Goal: Browse casually: Explore the website without a specific task or goal

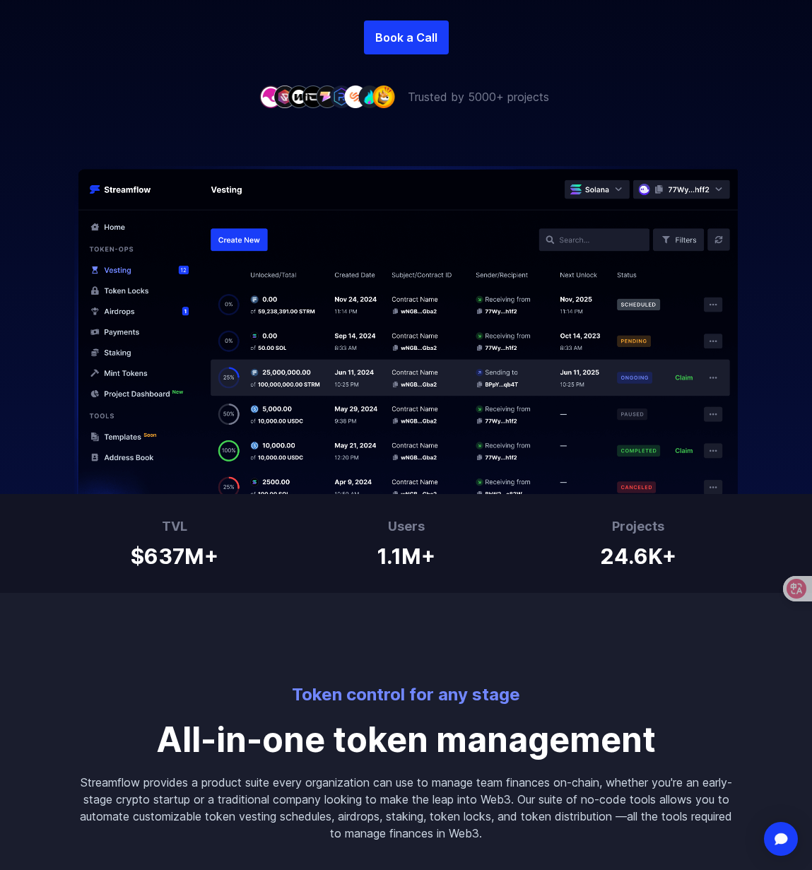
scroll to position [67, 0]
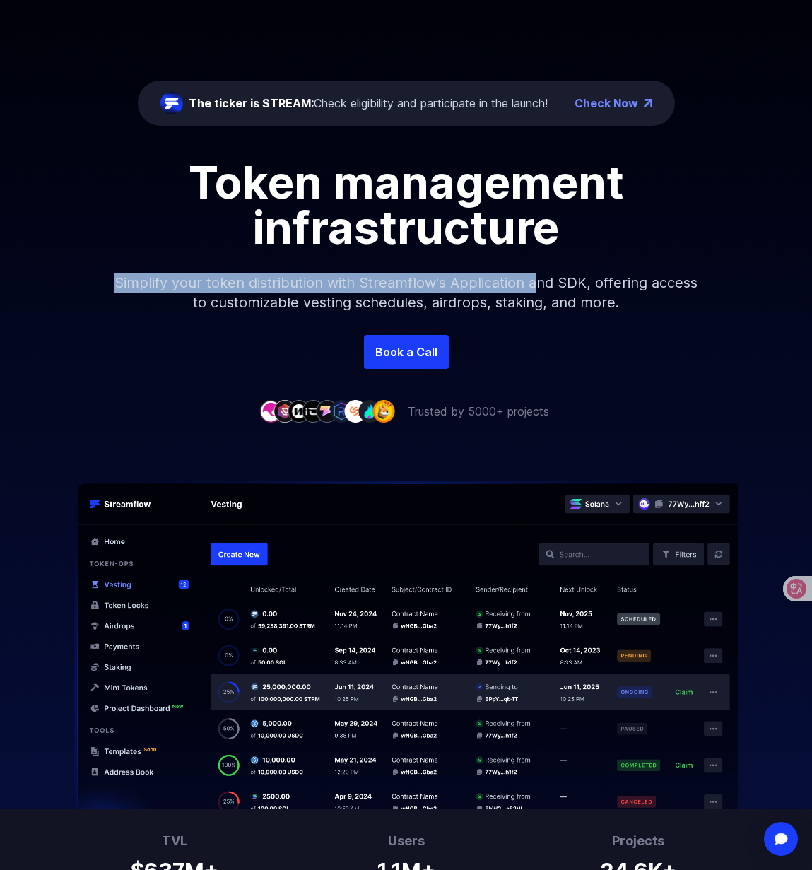
drag, startPoint x: 528, startPoint y: 274, endPoint x: 512, endPoint y: 265, distance: 17.7
click at [508, 254] on p "Simplify your token distribution with Streamflow's Application and SDK, offerin…" at bounding box center [406, 292] width 608 height 85
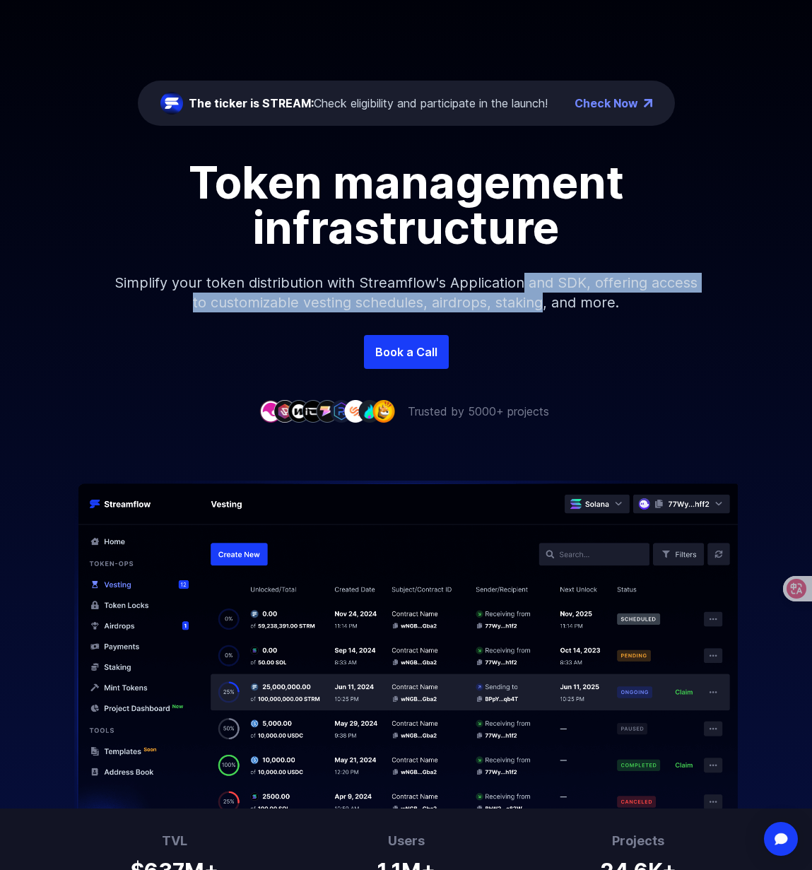
drag, startPoint x: 523, startPoint y: 288, endPoint x: 565, endPoint y: 319, distance: 52.2
click at [541, 308] on p "Simplify your token distribution with Streamflow's Application and SDK, offerin…" at bounding box center [406, 292] width 608 height 85
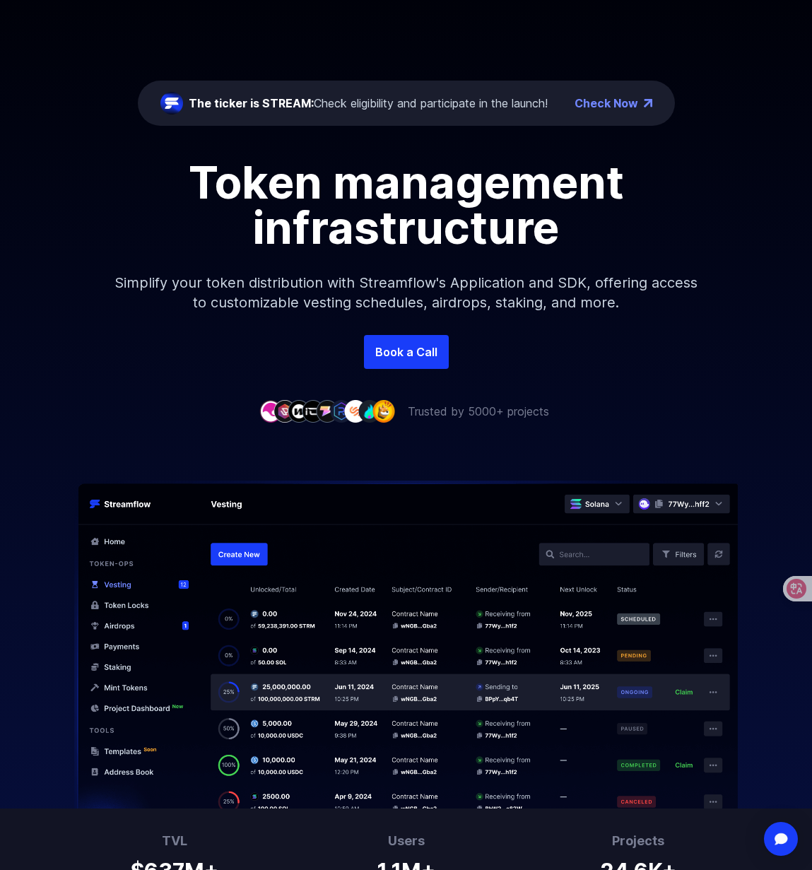
click at [575, 317] on p "Simplify your token distribution with Streamflow's Application and SDK, offerin…" at bounding box center [406, 292] width 608 height 85
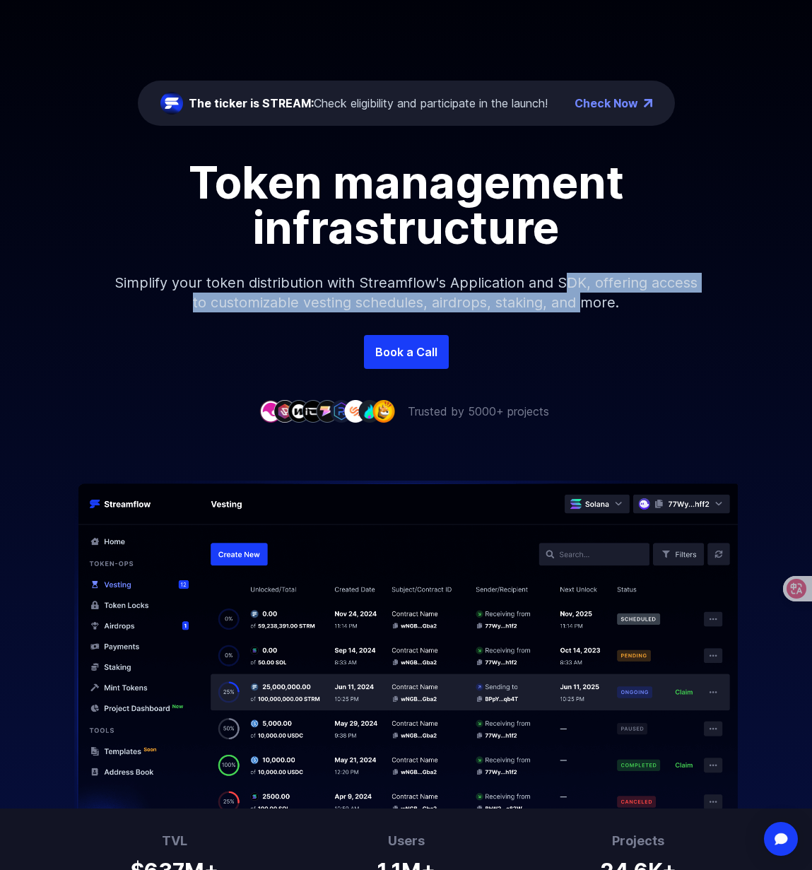
drag, startPoint x: 573, startPoint y: 295, endPoint x: 546, endPoint y: 271, distance: 36.0
click at [549, 274] on p "Simplify your token distribution with Streamflow's Application and SDK, offerin…" at bounding box center [406, 292] width 608 height 85
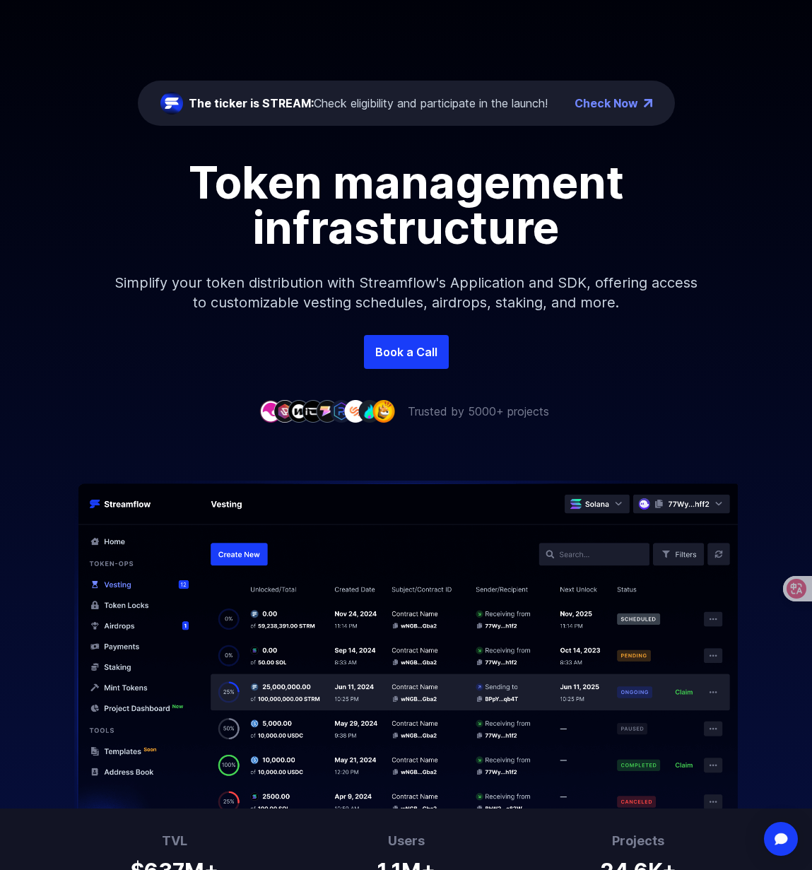
click at [545, 269] on p "Simplify your token distribution with Streamflow's Application and SDK, offerin…" at bounding box center [406, 292] width 608 height 85
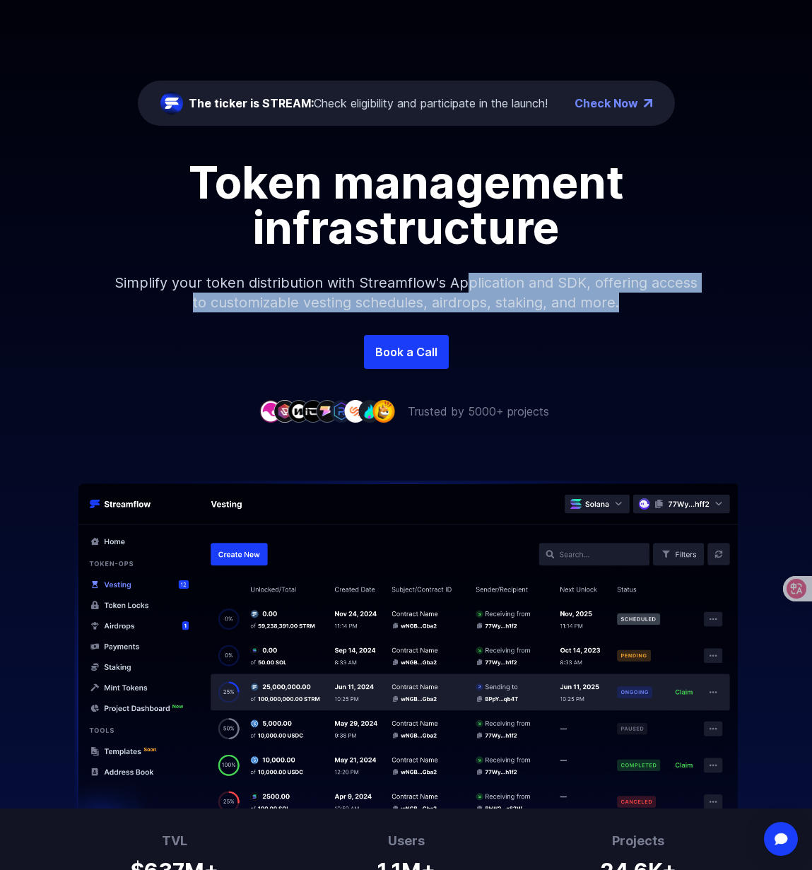
drag, startPoint x: 527, startPoint y: 316, endPoint x: 442, endPoint y: 274, distance: 95.5
click at [447, 277] on p "Simplify your token distribution with Streamflow's Application and SDK, offerin…" at bounding box center [406, 292] width 608 height 85
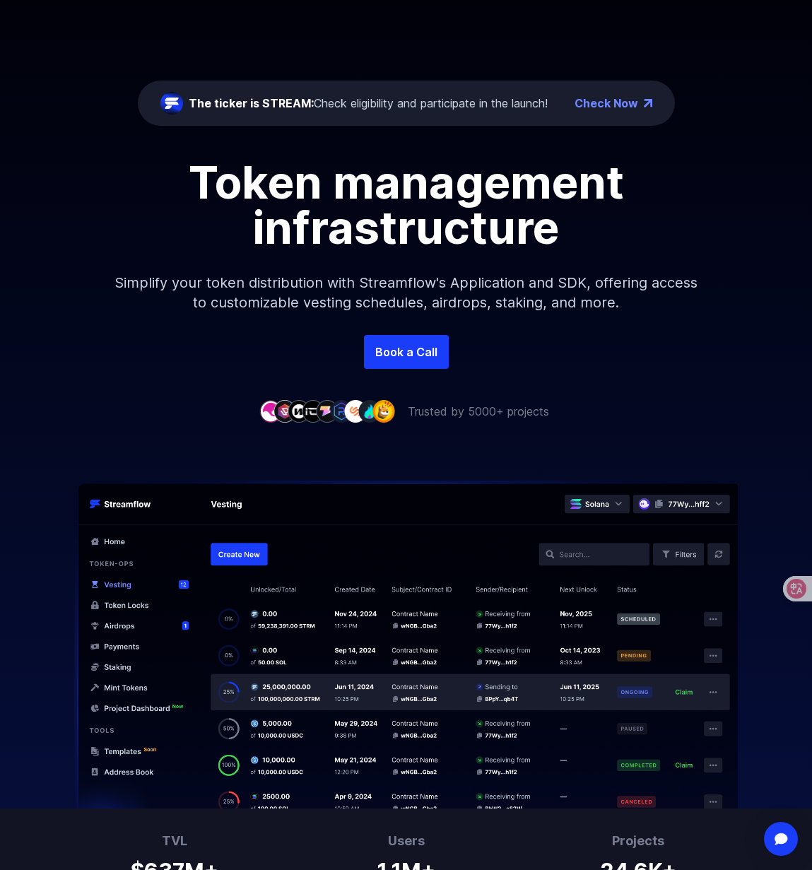
click at [441, 274] on p "Simplify your token distribution with Streamflow's Application and SDK, offerin…" at bounding box center [406, 292] width 608 height 85
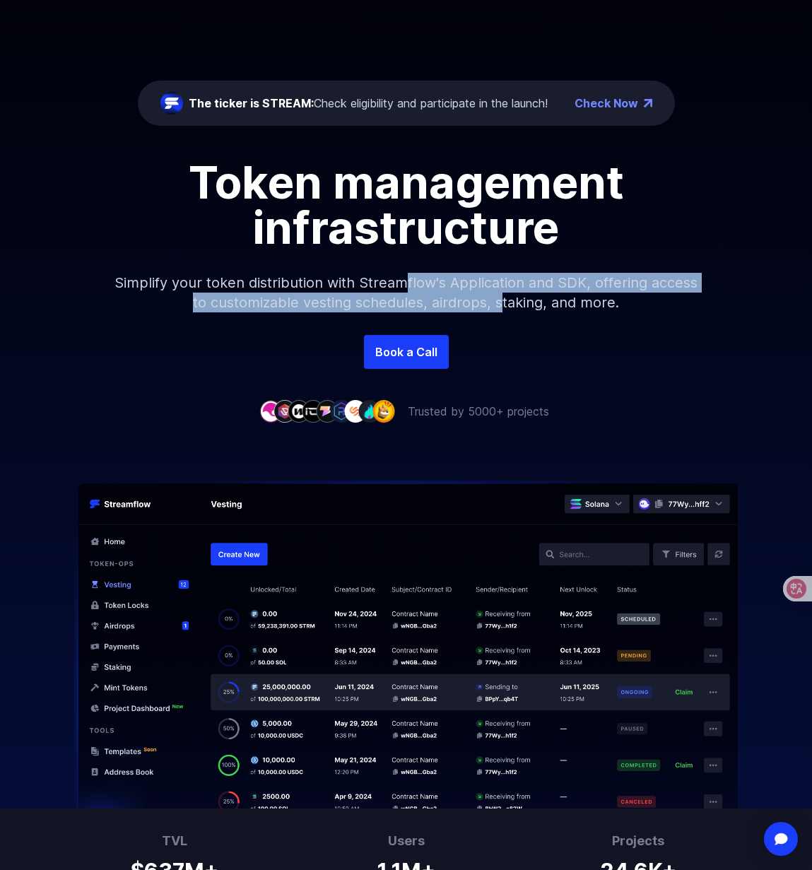
drag, startPoint x: 456, startPoint y: 291, endPoint x: 530, endPoint y: 308, distance: 76.3
click at [503, 303] on p "Simplify your token distribution with Streamflow's Application and SDK, offerin…" at bounding box center [406, 292] width 608 height 85
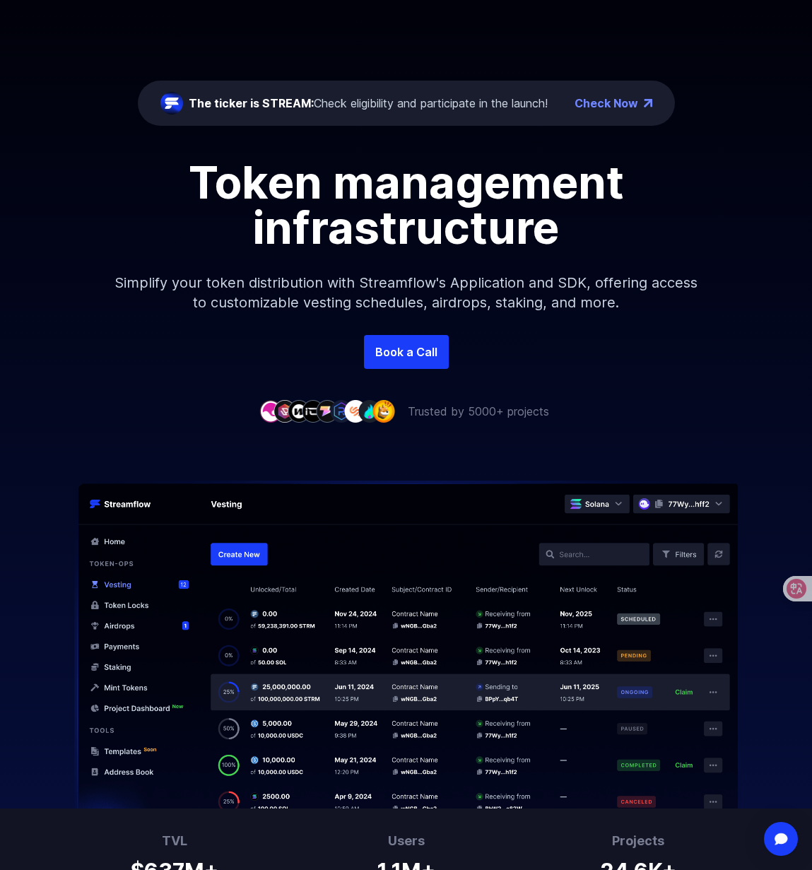
click at [540, 310] on p "Simplify your token distribution with Streamflow's Application and SDK, offerin…" at bounding box center [406, 292] width 608 height 85
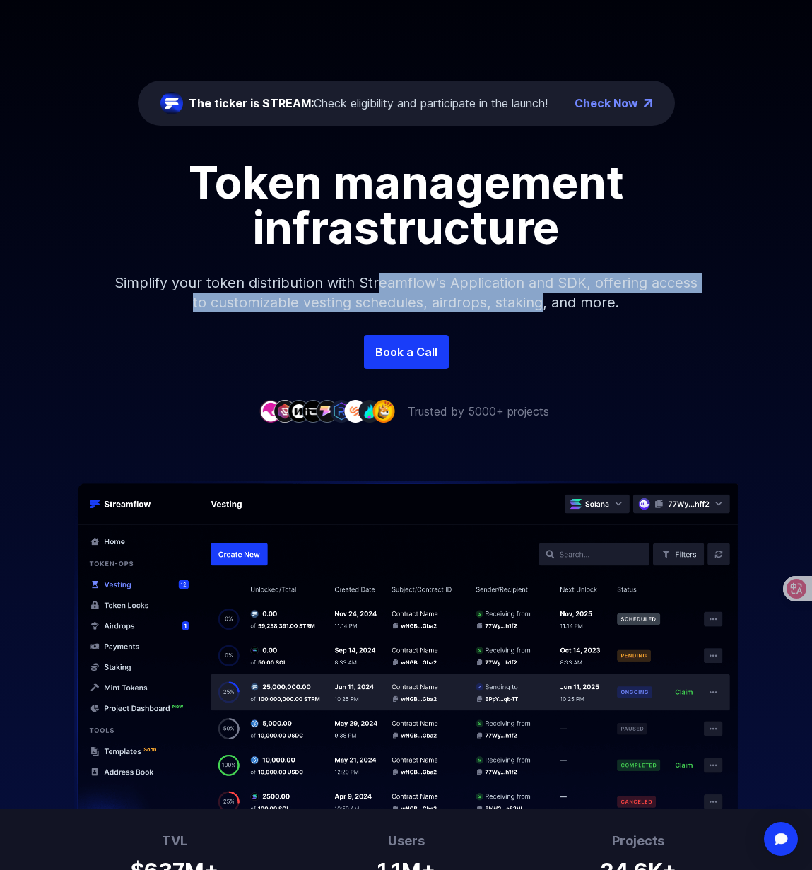
drag, startPoint x: 527, startPoint y: 304, endPoint x: 365, endPoint y: 282, distance: 164.0
click at [373, 283] on p "Simplify your token distribution with Streamflow's Application and SDK, offerin…" at bounding box center [406, 292] width 608 height 85
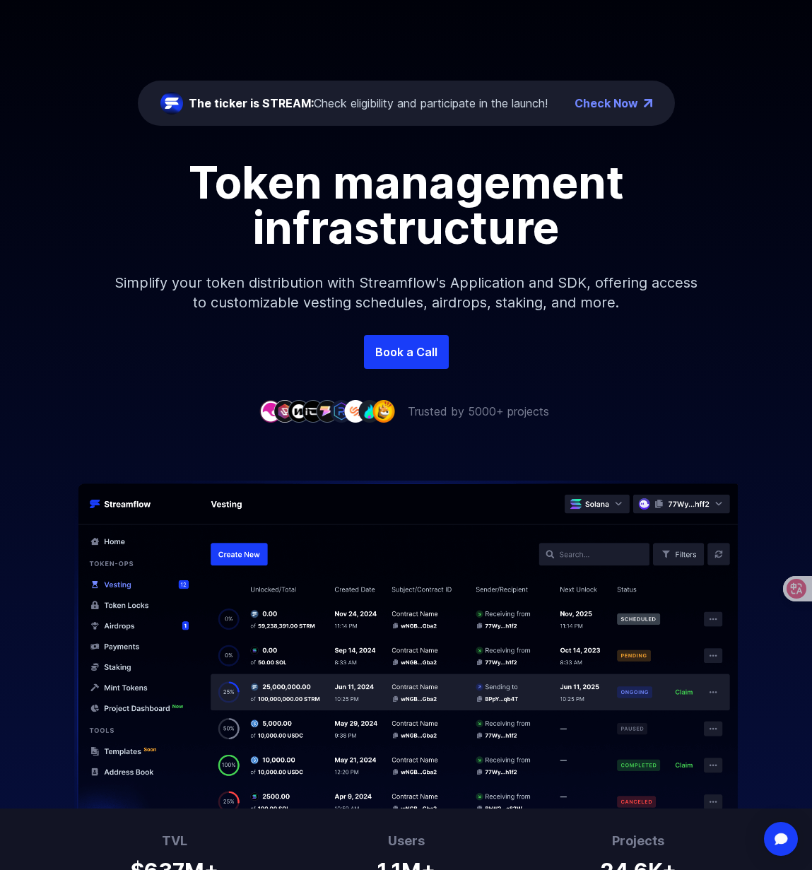
click at [365, 282] on p "Simplify your token distribution with Streamflow's Application and SDK, offerin…" at bounding box center [406, 292] width 608 height 85
click at [32, 819] on div "TVL $637M+ Users 1.1M+ Projects 24.6K+" at bounding box center [406, 858] width 812 height 99
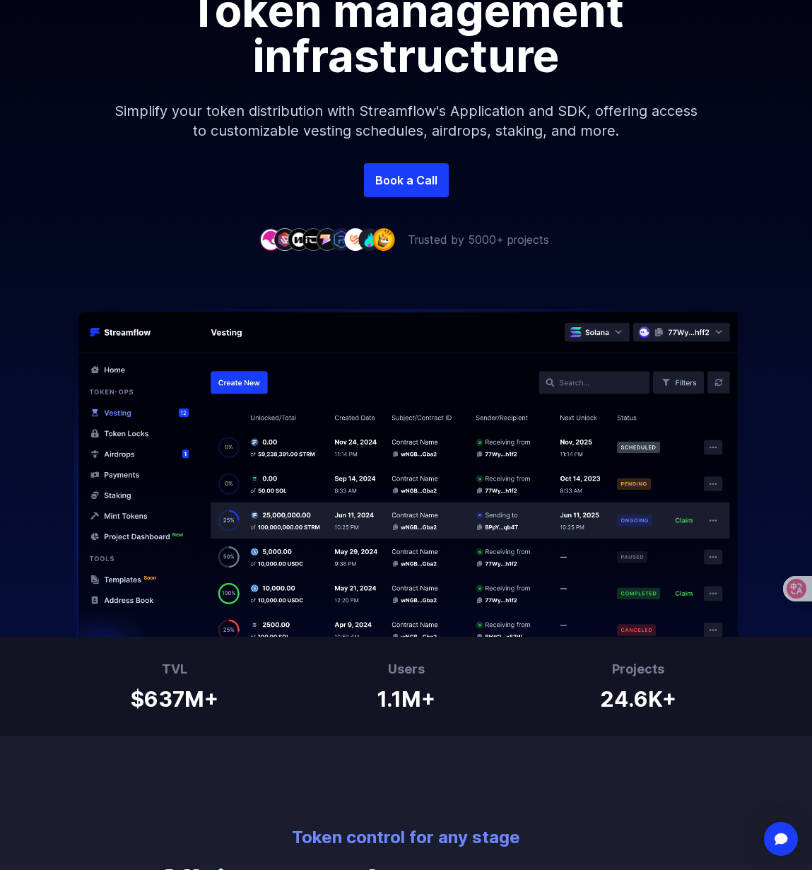
scroll to position [221, 0]
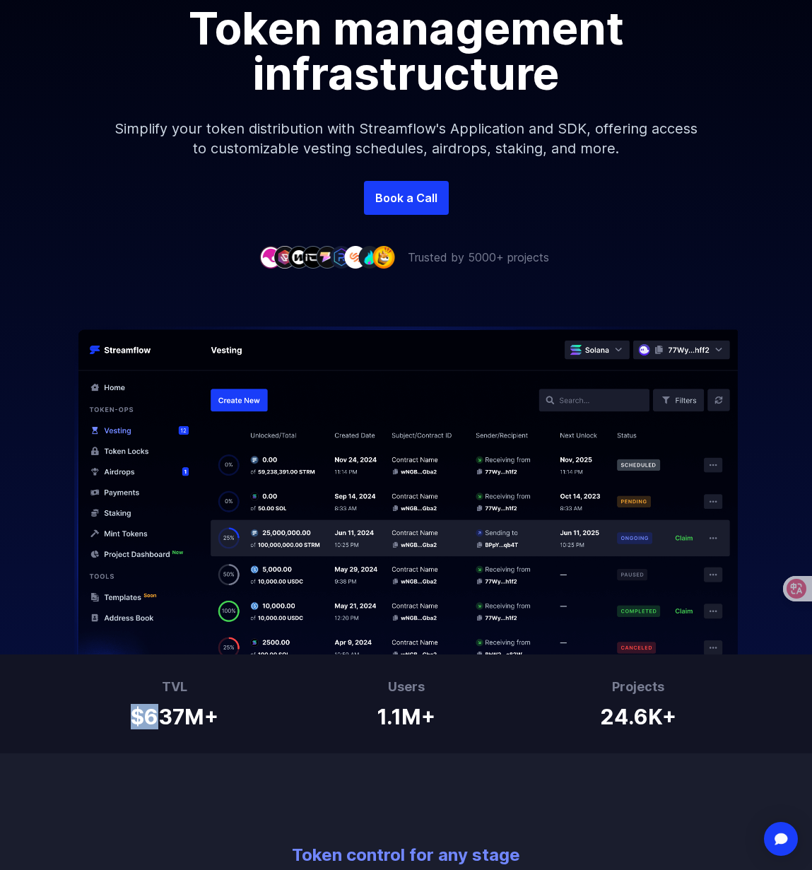
click at [218, 720] on div "TVL $637M+" at bounding box center [174, 704] width 215 height 54
click at [225, 720] on div "TVL $637M+" at bounding box center [174, 704] width 215 height 54
drag, startPoint x: 180, startPoint y: 715, endPoint x: 183, endPoint y: 728, distance: 13.7
click at [156, 719] on h1 "$637M+" at bounding box center [175, 713] width 88 height 31
click at [199, 732] on div "TVL $637M+ Users 1.1M+ Projects 24.6K+" at bounding box center [406, 704] width 812 height 99
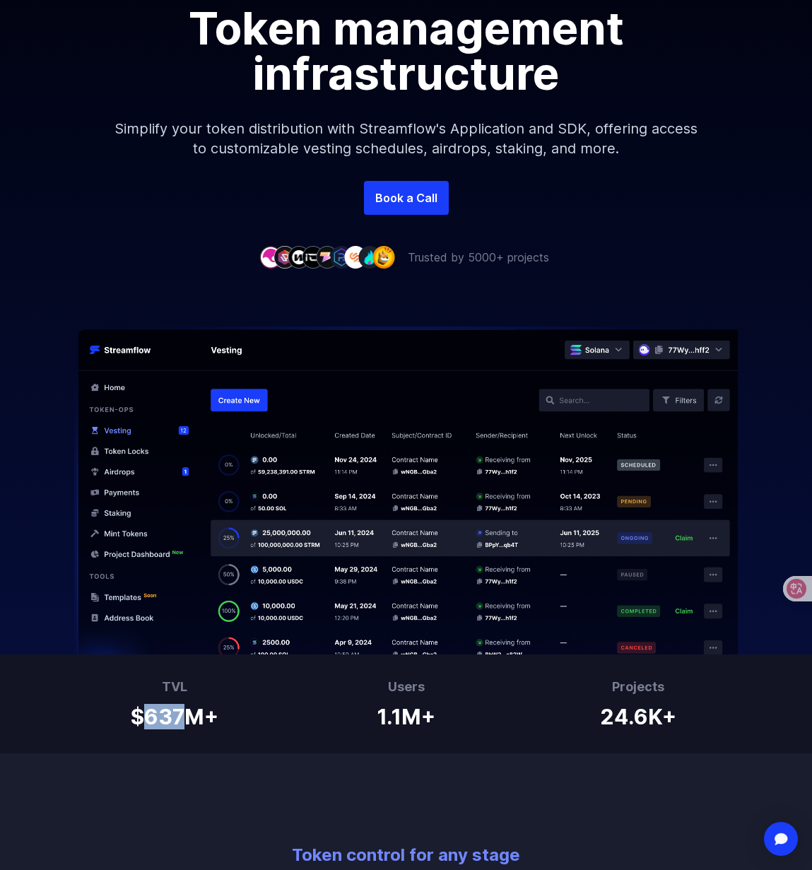
drag, startPoint x: 170, startPoint y: 714, endPoint x: 170, endPoint y: 736, distance: 21.9
click at [148, 723] on h1 "$637M+" at bounding box center [175, 713] width 88 height 31
drag, startPoint x: 186, startPoint y: 739, endPoint x: 197, endPoint y: 750, distance: 15.5
click at [186, 739] on div "TVL $637M+ Users 1.1M+ Projects 24.6K+" at bounding box center [406, 704] width 812 height 99
click at [335, 845] on p "Token control for any stage" at bounding box center [406, 855] width 656 height 23
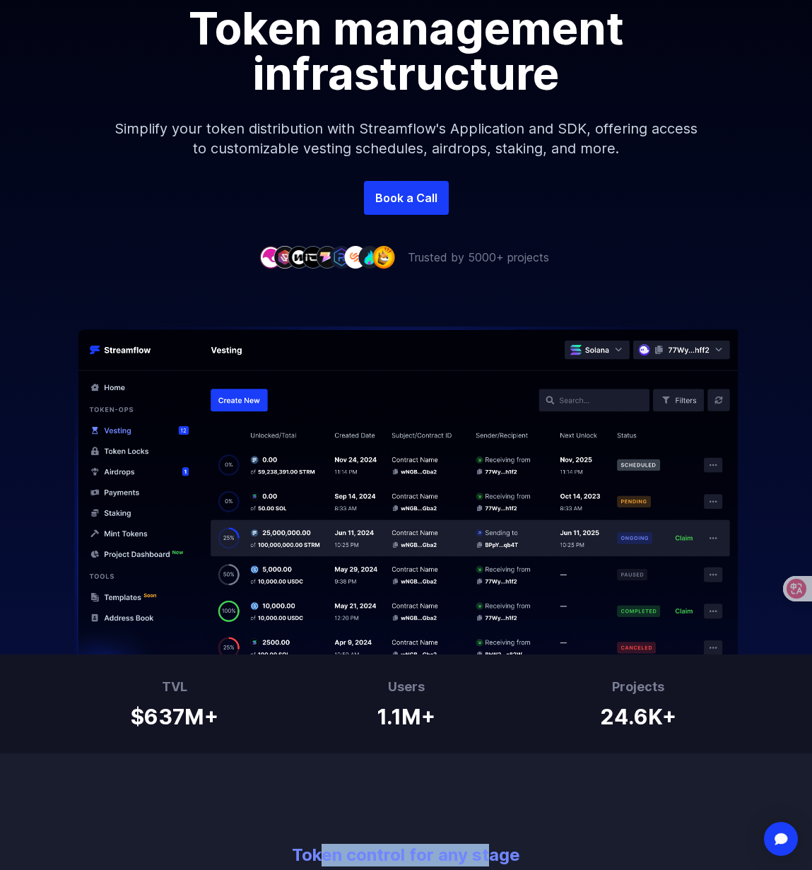
drag, startPoint x: 324, startPoint y: 855, endPoint x: 492, endPoint y: 855, distance: 168.2
click at [492, 855] on p "Token control for any stage" at bounding box center [406, 855] width 656 height 23
click at [379, 807] on div "Token control for any stage All-in-one token management Streamflow provides a p…" at bounding box center [406, 878] width 679 height 249
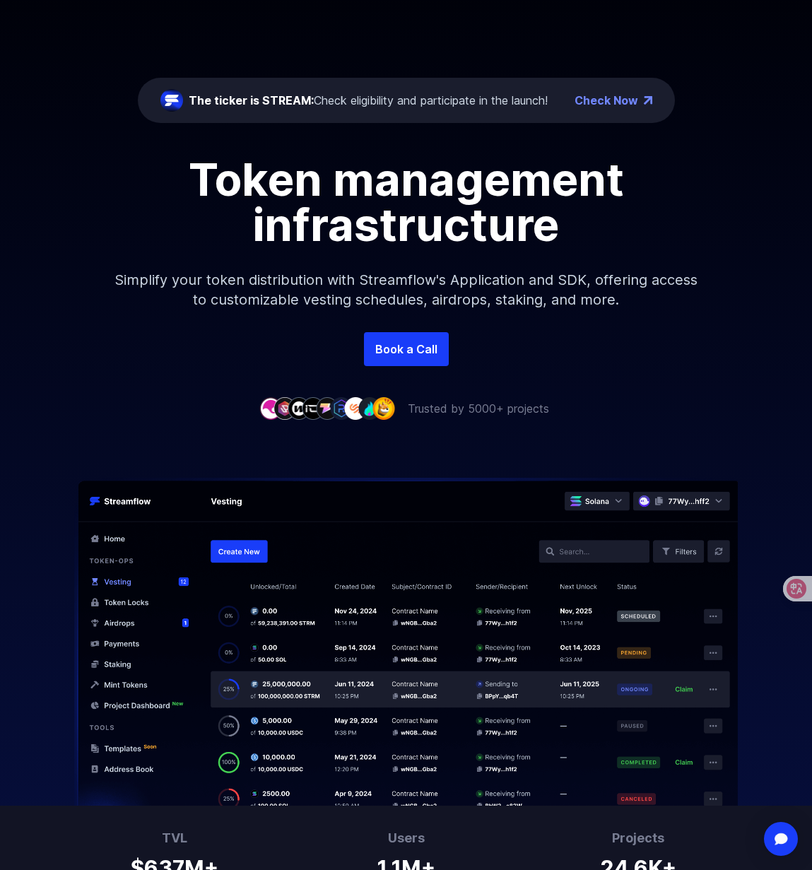
scroll to position [0, 0]
